Goal: Task Accomplishment & Management: Use online tool/utility

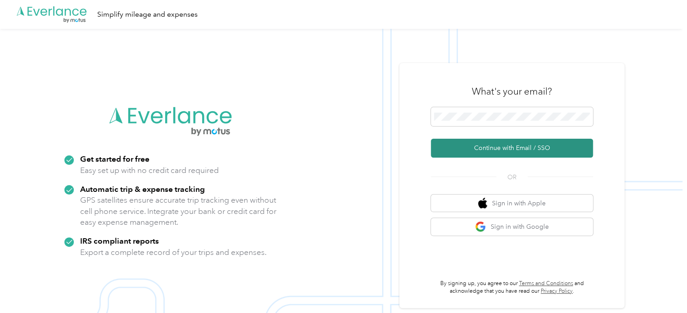
click at [498, 148] on button "Continue with Email / SSO" at bounding box center [512, 148] width 162 height 19
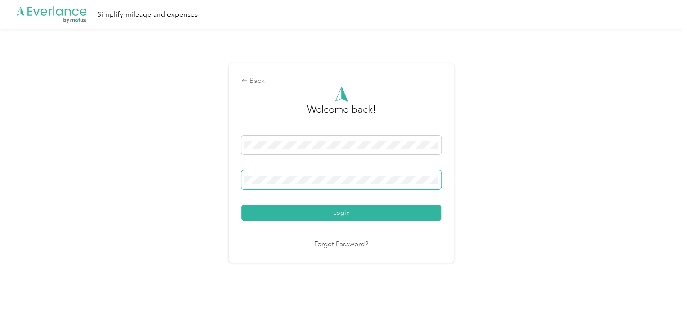
click at [241, 205] on button "Login" at bounding box center [341, 213] width 200 height 16
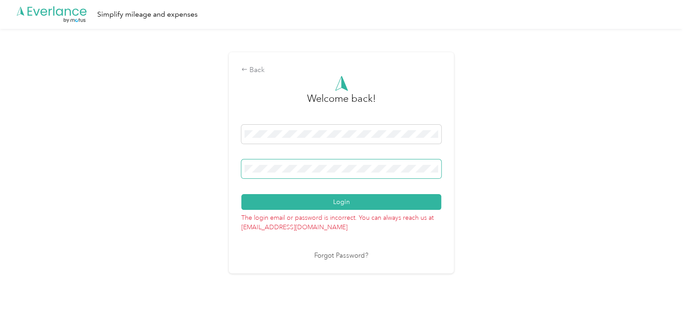
click at [241, 194] on button "Login" at bounding box center [341, 202] width 200 height 16
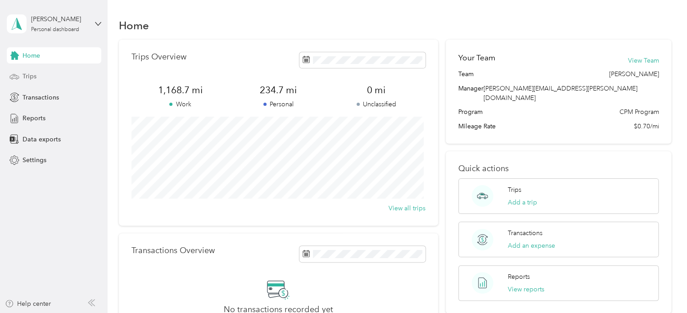
click at [34, 75] on span "Trips" at bounding box center [29, 76] width 14 height 9
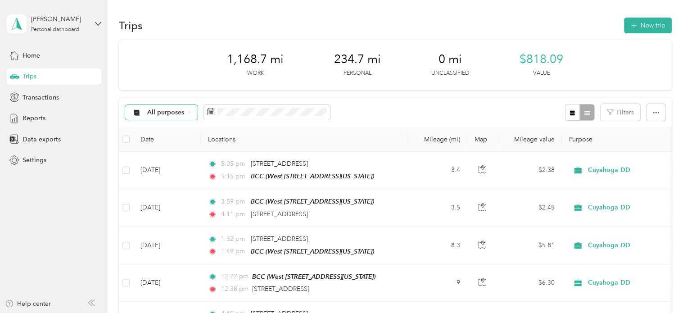
click at [194, 111] on div "All purposes" at bounding box center [161, 112] width 73 height 15
click at [169, 178] on li "Personal" at bounding box center [161, 175] width 72 height 16
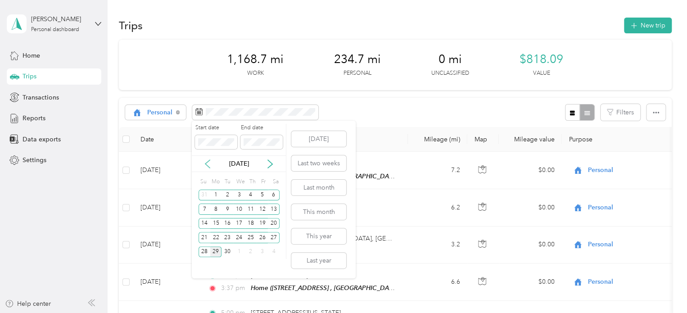
click at [209, 168] on icon at bounding box center [207, 163] width 9 height 9
click at [261, 191] on div "1" at bounding box center [262, 194] width 12 height 11
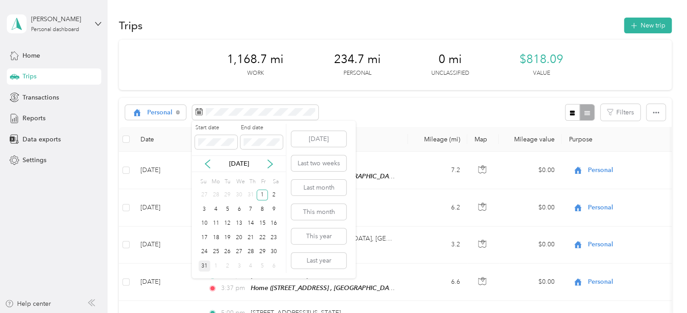
click at [207, 266] on div "31" at bounding box center [204, 265] width 12 height 11
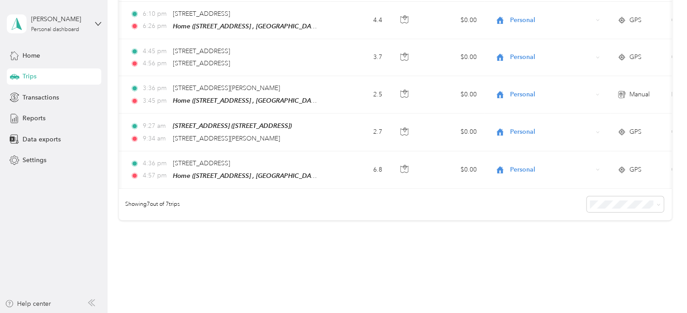
scroll to position [0, 96]
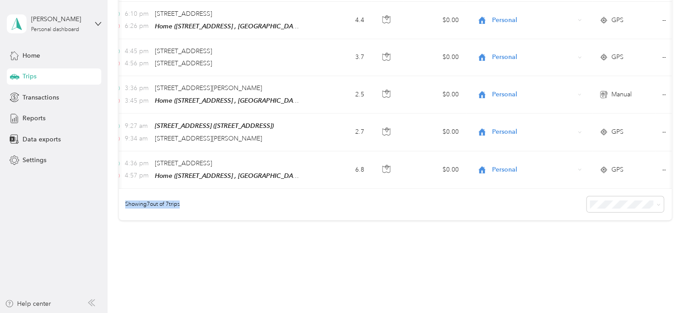
drag, startPoint x: 679, startPoint y: 177, endPoint x: 675, endPoint y: 199, distance: 22.4
click at [675, 199] on div "Trips New trip 143.6 mi Work 30.9 mi Personal 0 mi Unclassified $100.52 Value P…" at bounding box center [395, 37] width 575 height 525
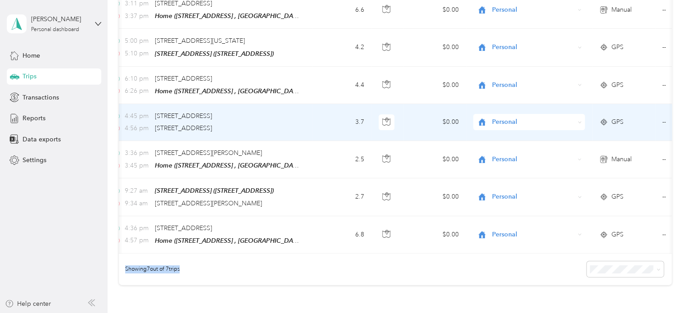
scroll to position [0, 0]
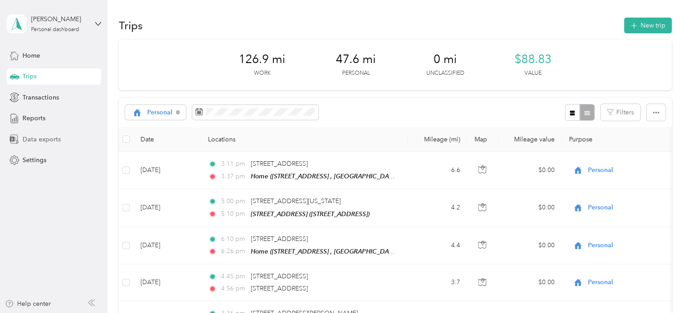
click at [35, 139] on span "Data exports" at bounding box center [41, 139] width 38 height 9
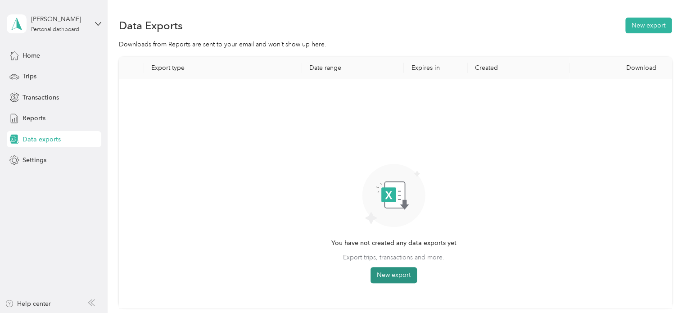
click at [401, 273] on button "New export" at bounding box center [393, 275] width 46 height 16
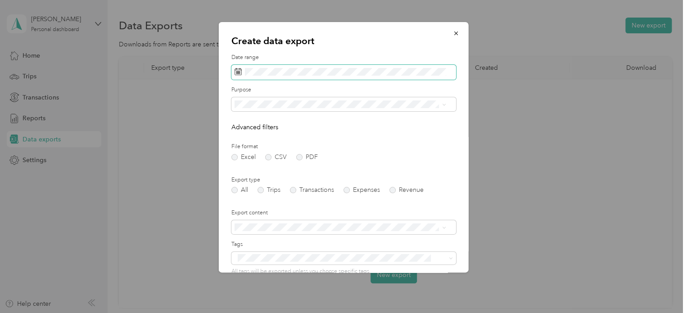
click at [234, 73] on icon at bounding box center [237, 71] width 7 height 7
click at [236, 70] on icon at bounding box center [237, 71] width 7 height 7
click at [235, 70] on icon at bounding box center [237, 71] width 7 height 7
click at [265, 149] on div "Personal" at bounding box center [339, 151] width 205 height 9
click at [241, 71] on icon at bounding box center [237, 71] width 7 height 7
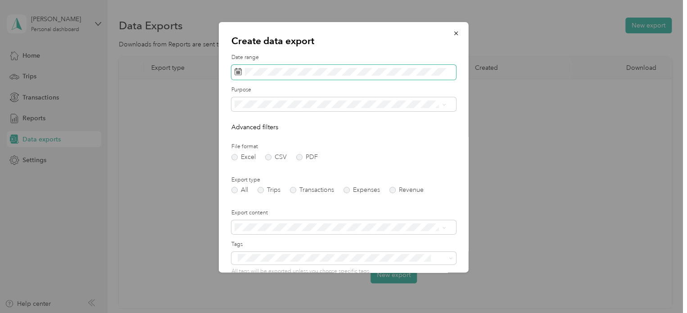
click at [266, 75] on span at bounding box center [343, 72] width 225 height 15
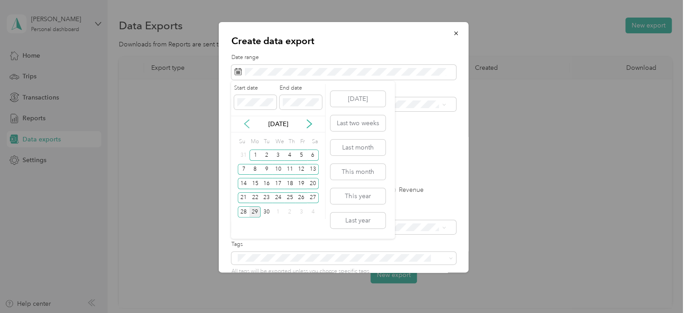
click at [248, 123] on icon at bounding box center [246, 123] width 9 height 9
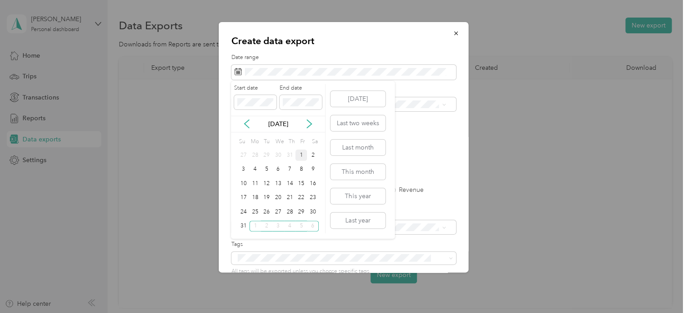
click at [301, 152] on div "1" at bounding box center [301, 154] width 12 height 11
click at [242, 226] on div "31" at bounding box center [244, 225] width 12 height 11
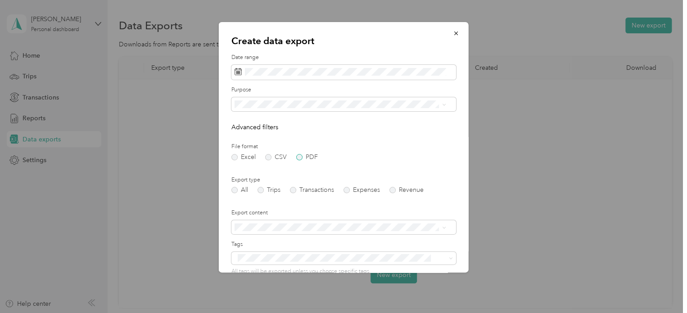
click at [296, 159] on label "PDF" at bounding box center [307, 157] width 22 height 6
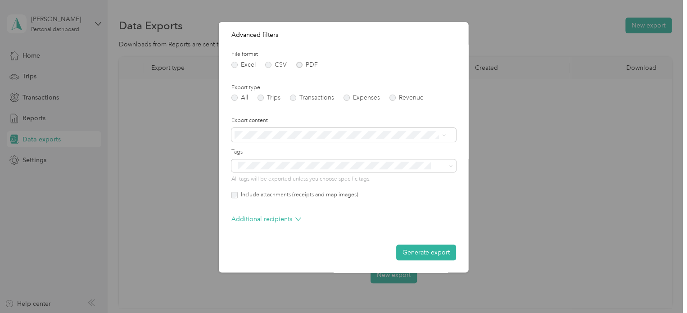
scroll to position [93, 0]
click at [415, 254] on button "Generate export" at bounding box center [426, 252] width 60 height 16
